Goal: Transaction & Acquisition: Purchase product/service

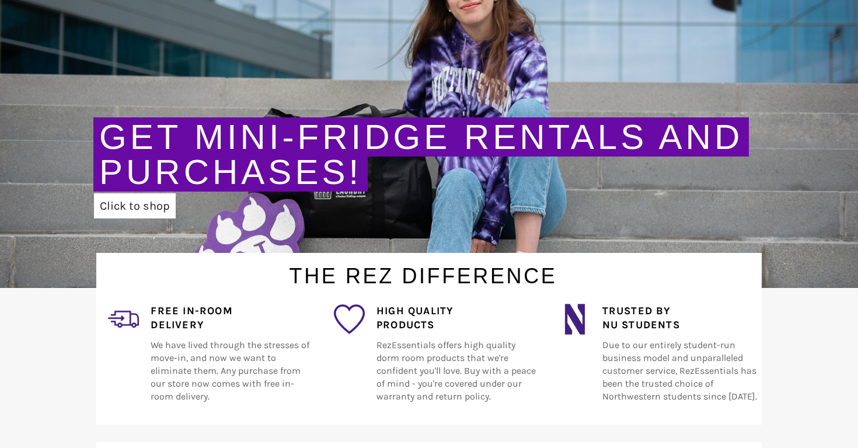
scroll to position [182, 0]
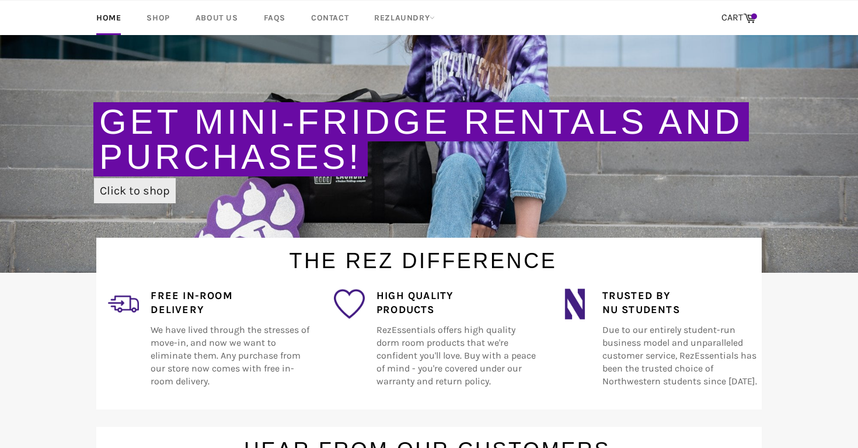
click at [148, 191] on link "Click to shop" at bounding box center [135, 190] width 82 height 25
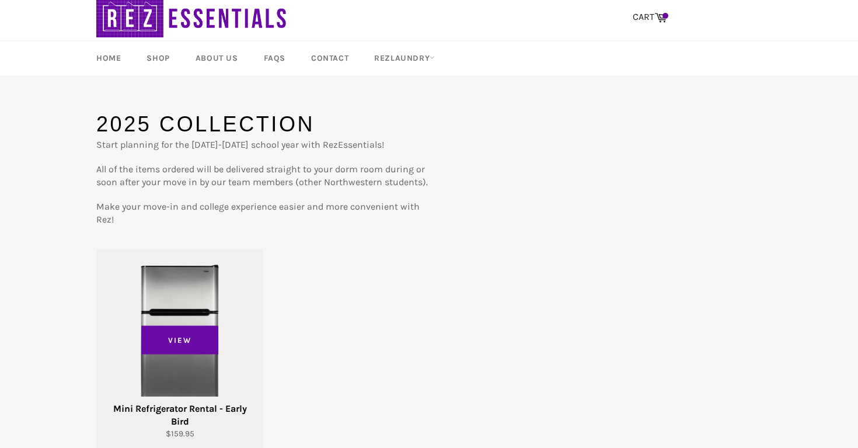
scroll to position [29, 0]
click at [169, 298] on div "View" at bounding box center [180, 350] width 166 height 201
click at [190, 297] on div "View" at bounding box center [180, 350] width 166 height 201
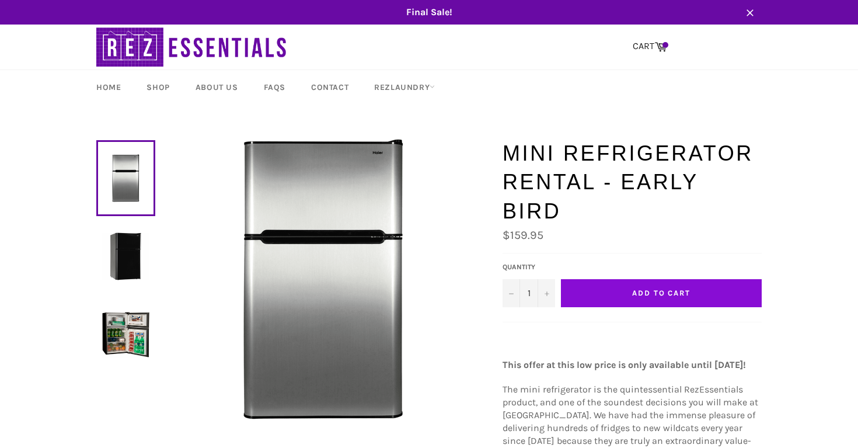
click at [646, 288] on span "Add to Cart" at bounding box center [661, 292] width 58 height 9
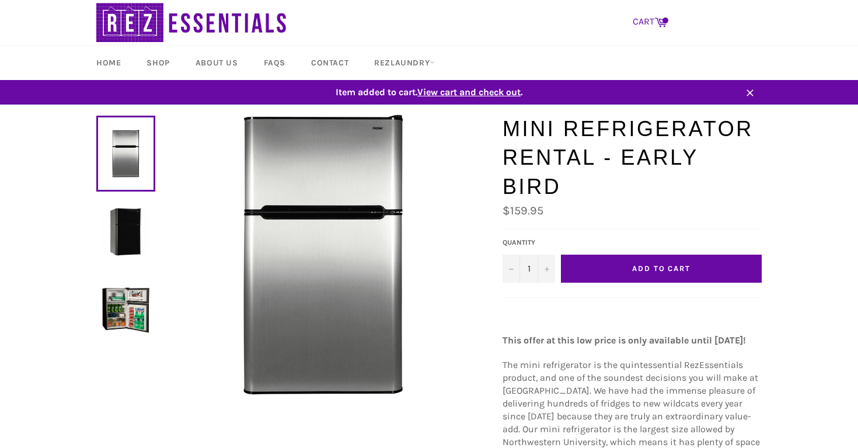
click at [658, 15] on icon at bounding box center [661, 21] width 13 height 13
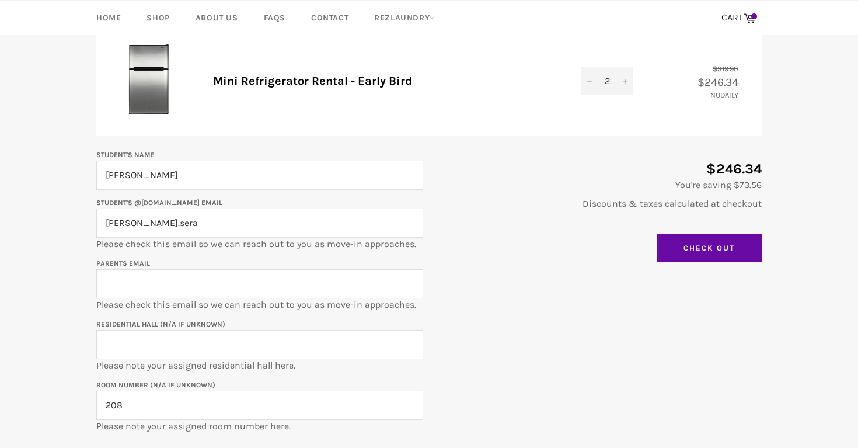
scroll to position [156, 0]
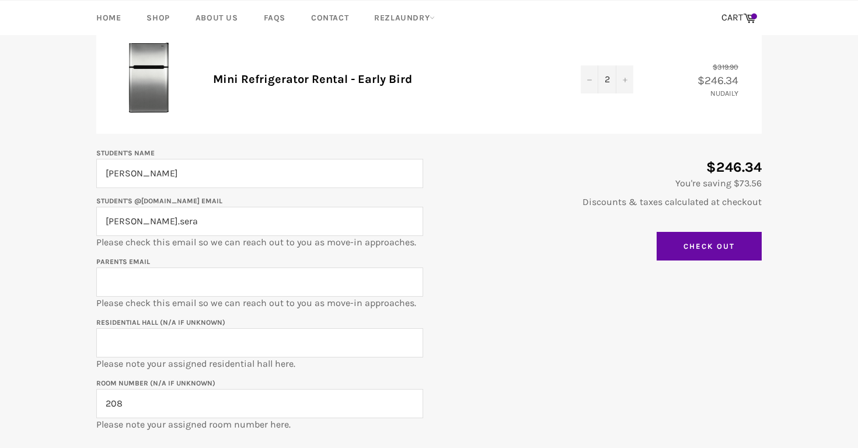
drag, startPoint x: 161, startPoint y: 176, endPoint x: 65, endPoint y: 176, distance: 95.8
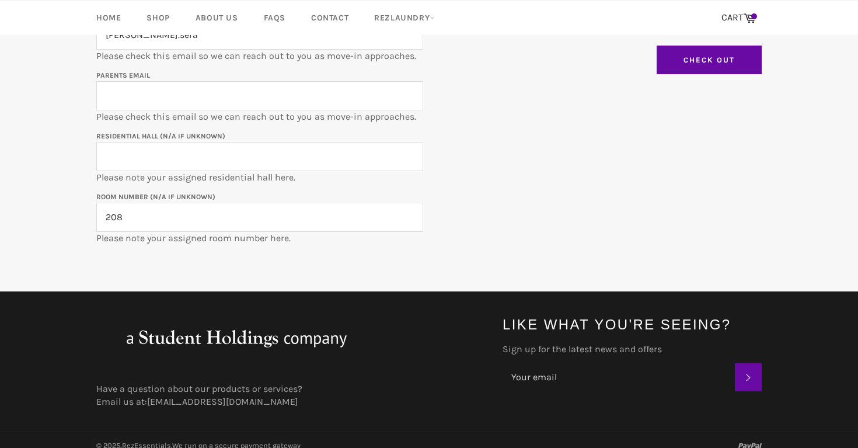
scroll to position [171, 0]
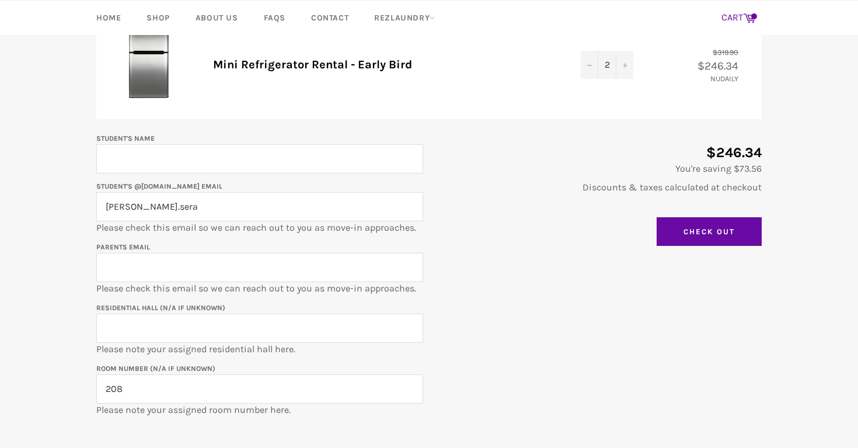
click at [755, 19] on icon at bounding box center [749, 17] width 13 height 13
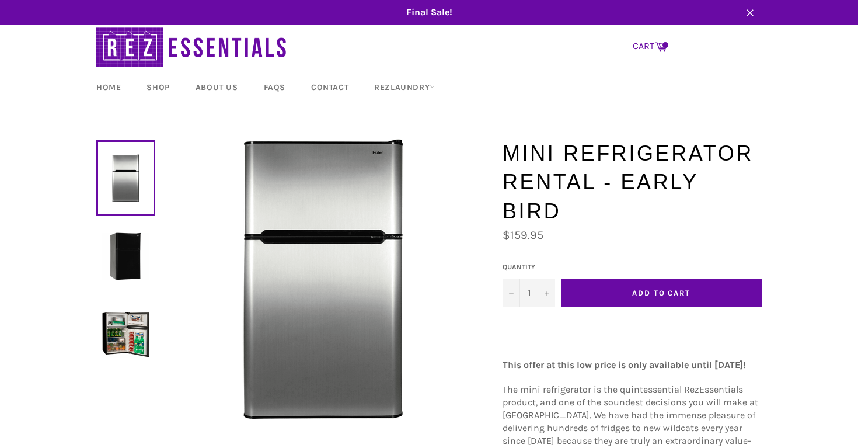
click at [654, 43] on link "CART Cart" at bounding box center [650, 46] width 46 height 25
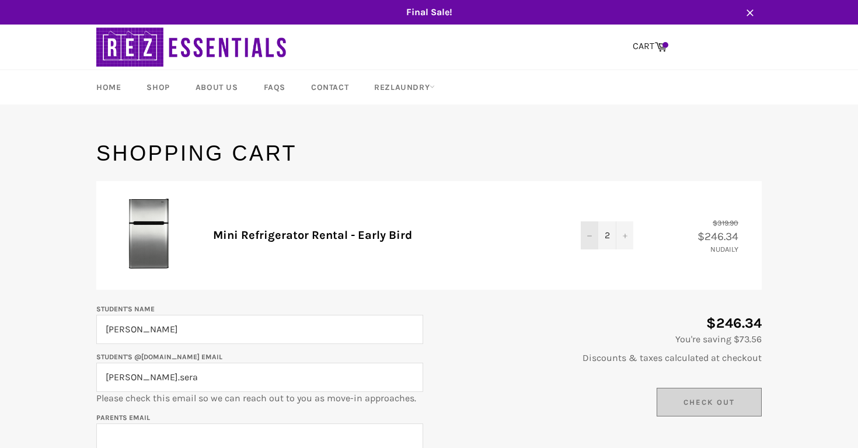
click at [589, 232] on button "−" at bounding box center [590, 235] width 18 height 28
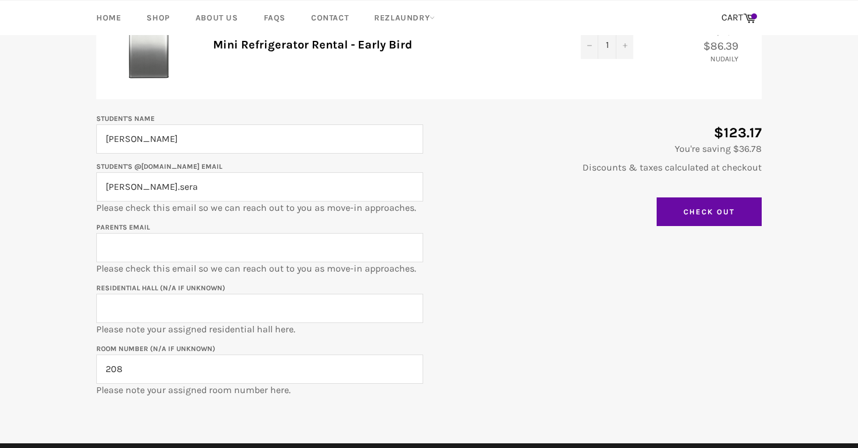
scroll to position [192, 0]
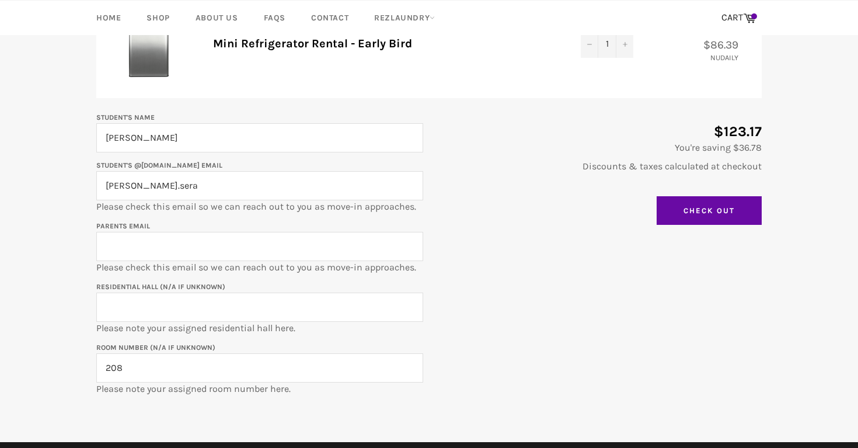
drag, startPoint x: 160, startPoint y: 133, endPoint x: 57, endPoint y: 133, distance: 102.8
type input "Valerie Lane"
drag, startPoint x: 165, startPoint y: 189, endPoint x: 34, endPoint y: 171, distance: 132.6
type input "valerielane2029@u.northwestern.edu"
click at [474, 238] on div "Student's Name Valerie Lane Student's @u.northwestern.edu email valerielane2029…" at bounding box center [423, 252] width 677 height 285
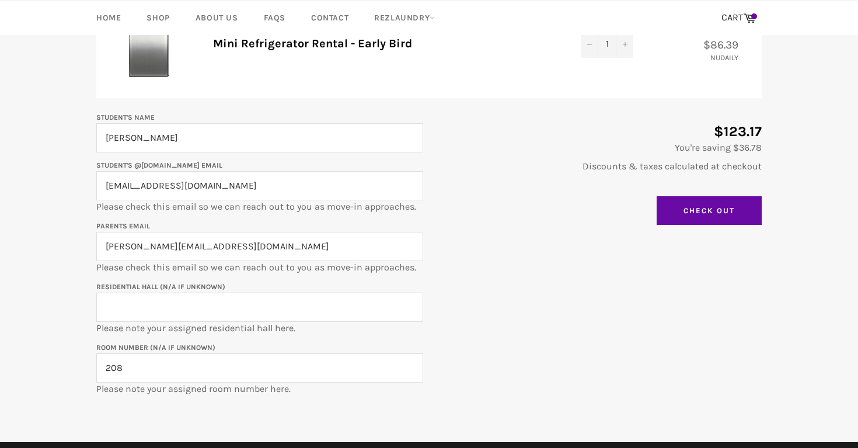
type input "laurie.sera@pb.com"
click at [113, 317] on input "Residential Hall (N/A if unknown)" at bounding box center [259, 307] width 327 height 29
type input "Elder"
click at [153, 363] on input "208" at bounding box center [259, 367] width 327 height 29
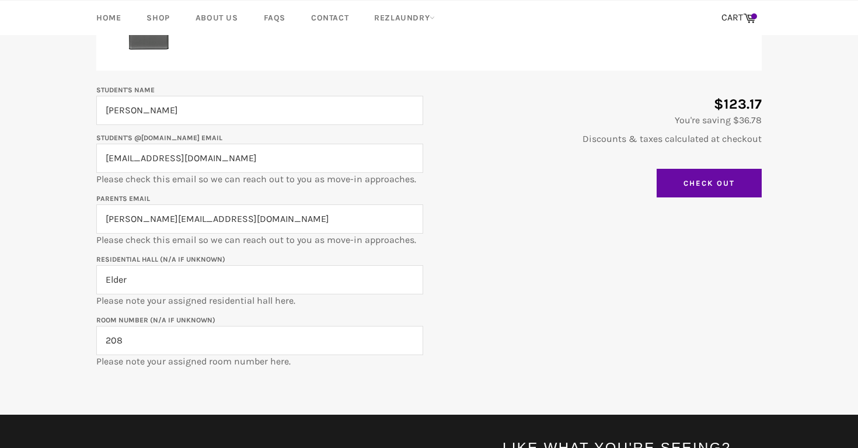
scroll to position [221, 0]
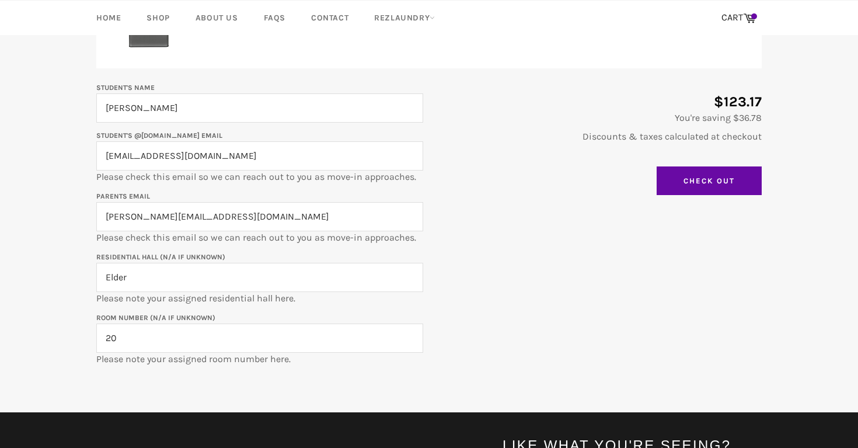
type input "2"
type input "0205"
click at [524, 266] on div "Student's Name Valerie Lane Student's @u.northwestern.edu email valerielane2029…" at bounding box center [423, 223] width 677 height 285
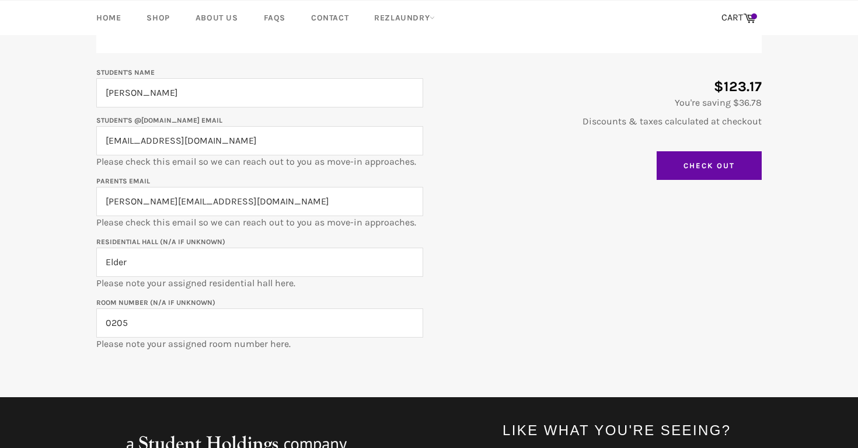
scroll to position [235, 0]
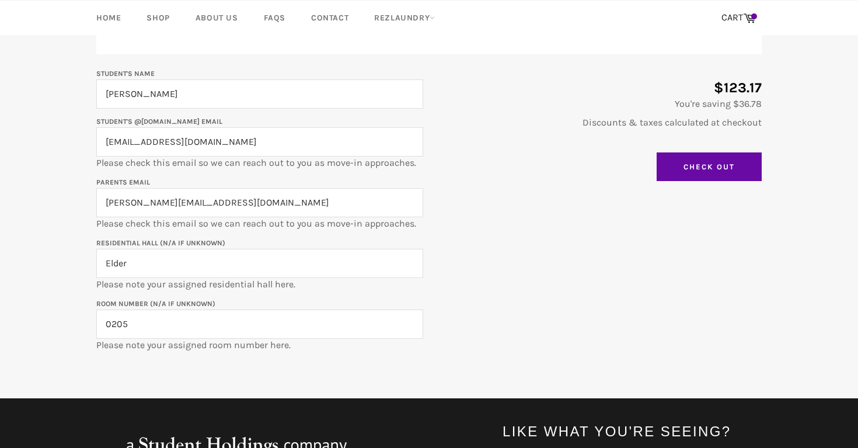
click at [208, 327] on input "0205" at bounding box center [259, 324] width 327 height 29
click at [235, 204] on input "laurie.sera@pb.com" at bounding box center [259, 202] width 327 height 29
click at [204, 263] on input "Elder" at bounding box center [259, 263] width 327 height 29
click at [684, 173] on input "Check Out" at bounding box center [709, 166] width 105 height 29
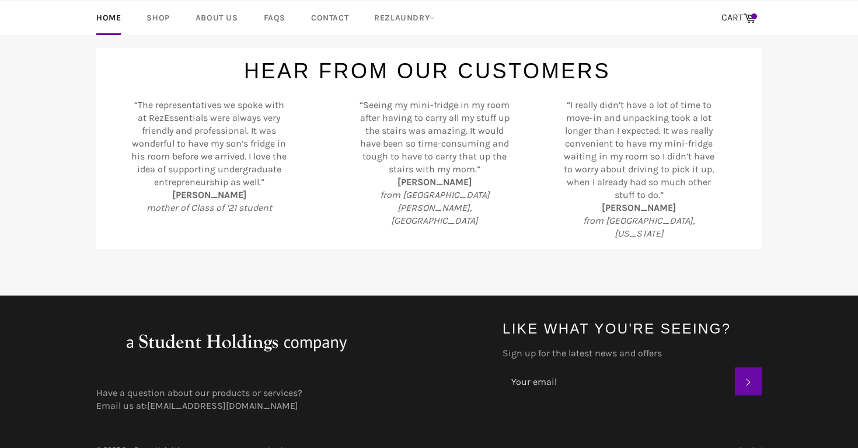
scroll to position [559, 0]
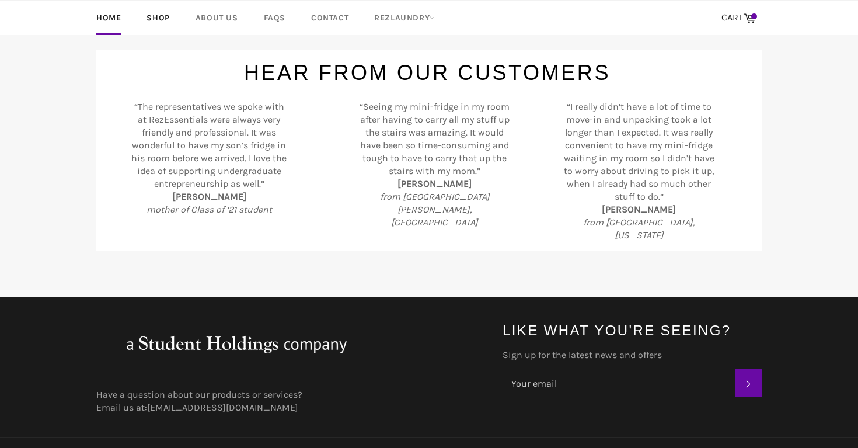
click at [169, 19] on link "Shop" at bounding box center [158, 18] width 46 height 34
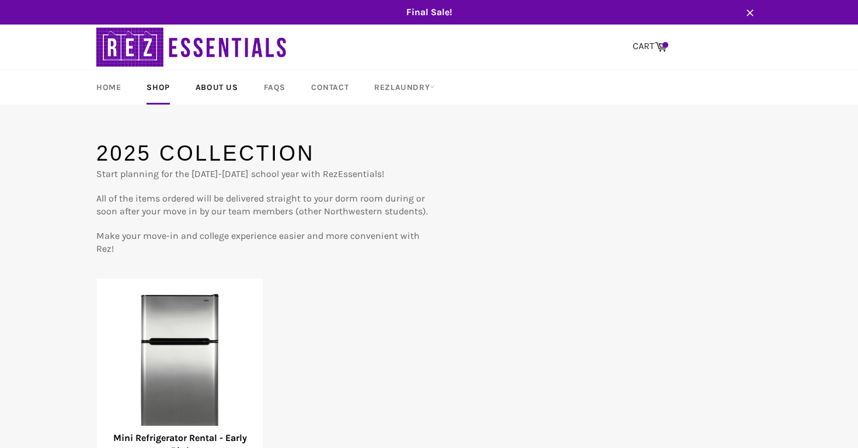
click at [214, 84] on link "About Us" at bounding box center [217, 87] width 66 height 34
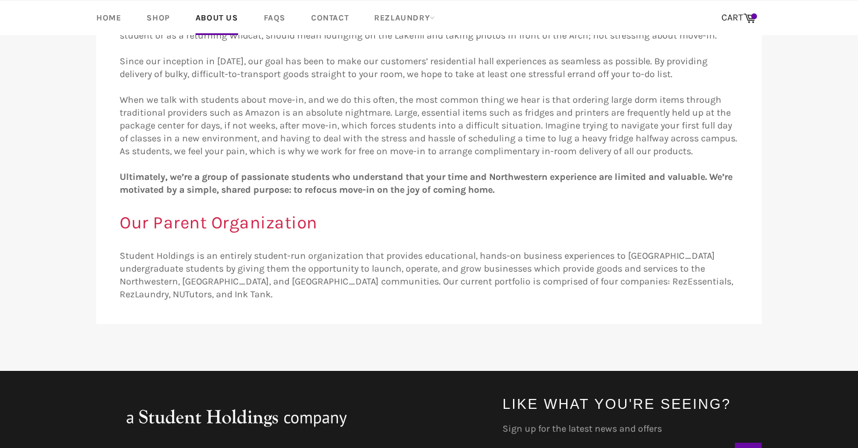
scroll to position [233, 0]
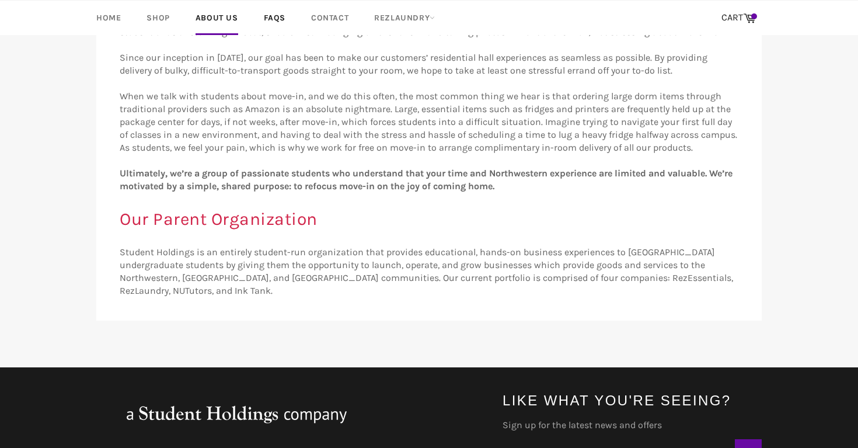
click at [272, 12] on link "FAQs" at bounding box center [274, 18] width 45 height 34
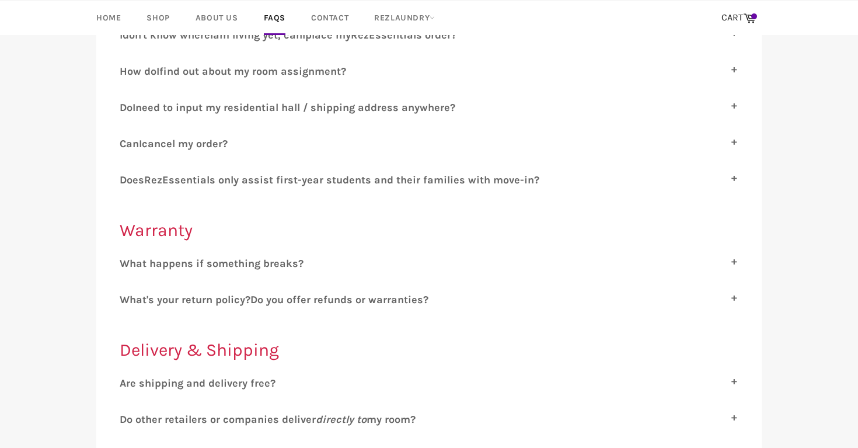
scroll to position [244, 0]
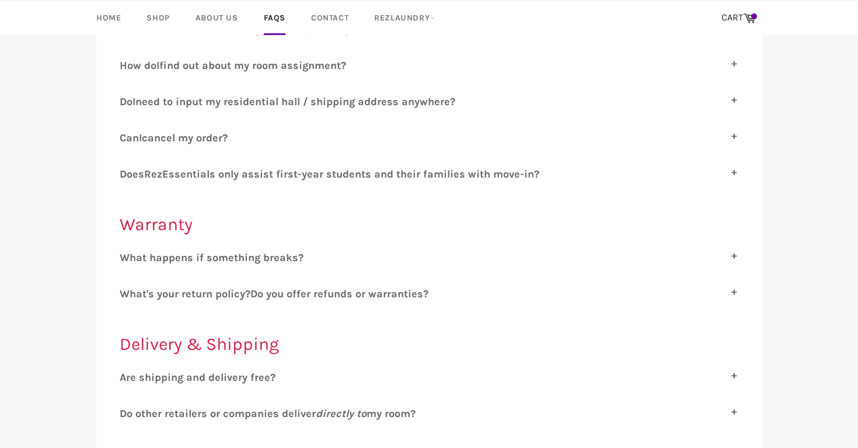
click at [221, 298] on span "hat's your return policy?" at bounding box center [190, 293] width 121 height 13
click at [127, 295] on input "W hat's your return policy? D o you offer refunds or warranties?" at bounding box center [124, 291] width 8 height 8
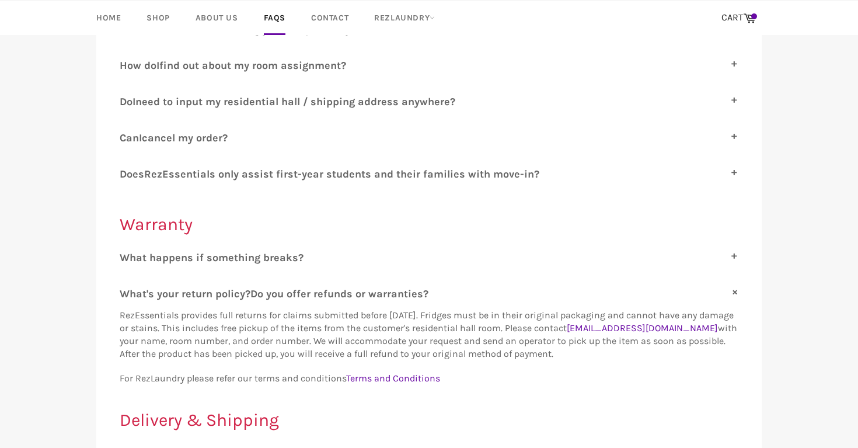
click at [221, 297] on span "hat's your return policy?" at bounding box center [190, 293] width 121 height 13
click at [127, 295] on input "W hat's your return policy? D o you offer refunds or warranties?" at bounding box center [124, 291] width 8 height 8
checkbox input "false"
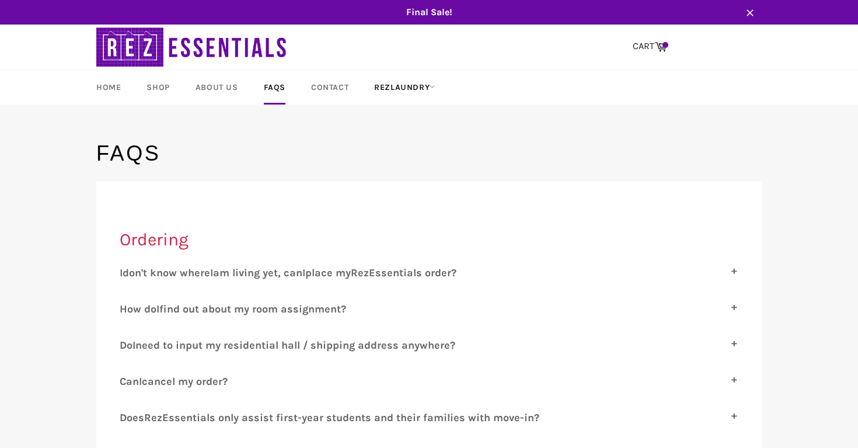
scroll to position [0, 0]
click at [117, 90] on link "Home" at bounding box center [109, 87] width 48 height 34
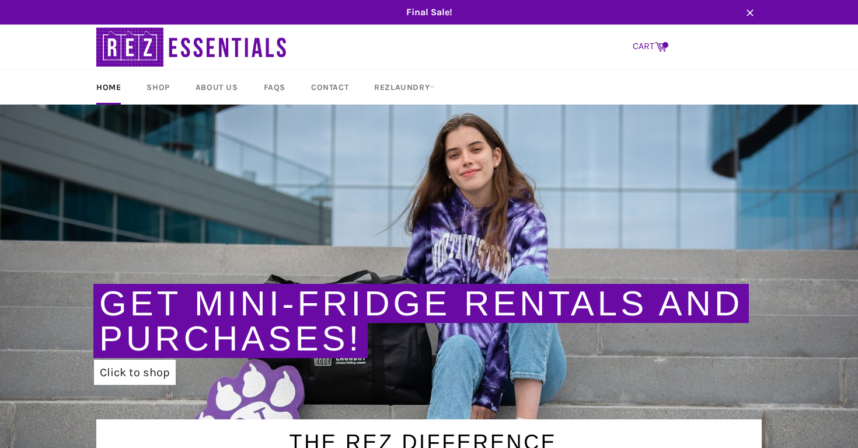
click at [651, 48] on link "CART Cart" at bounding box center [650, 46] width 46 height 25
